Goal: Obtain resource: Download file/media

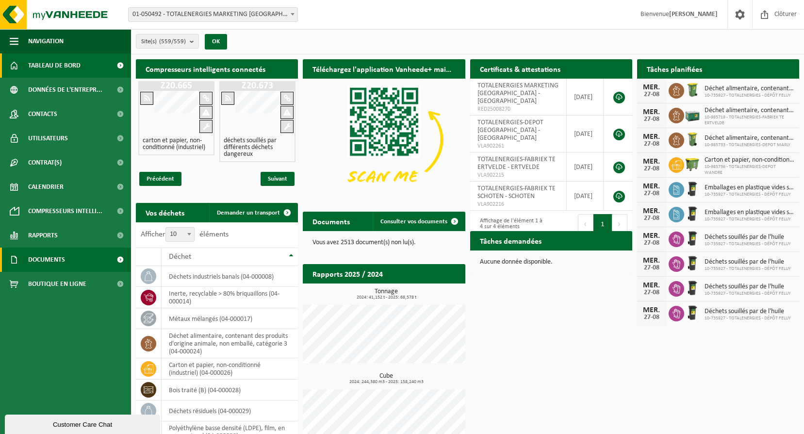
click at [120, 259] on span at bounding box center [120, 259] width 22 height 24
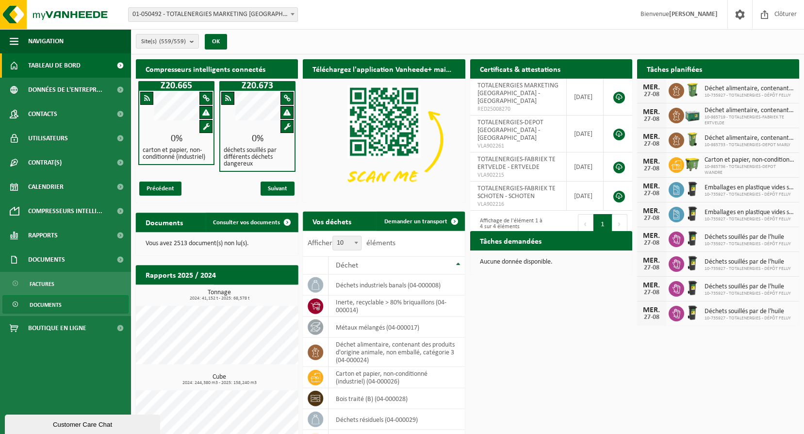
click at [44, 304] on span "Documents" at bounding box center [46, 304] width 32 height 18
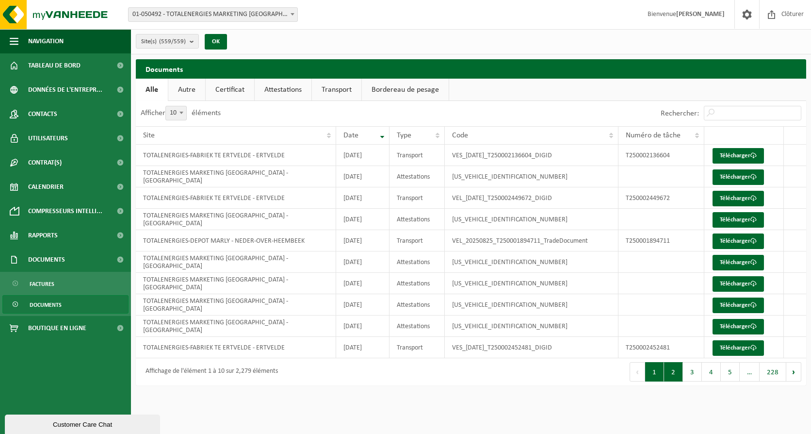
click at [672, 370] on button "2" at bounding box center [673, 371] width 19 height 19
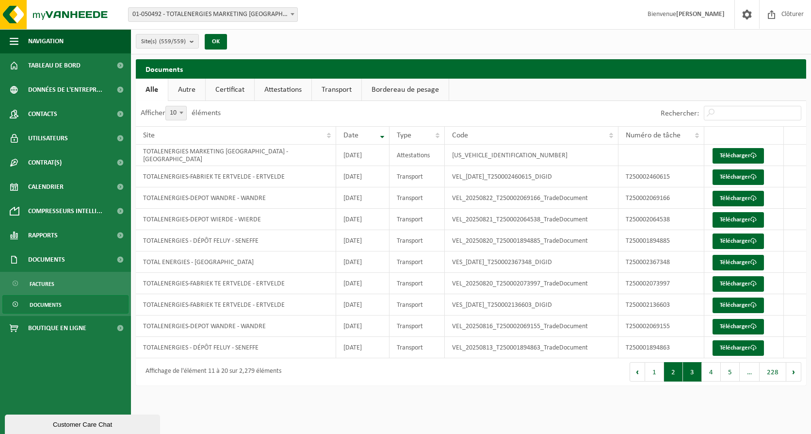
click at [692, 375] on button "3" at bounding box center [692, 371] width 19 height 19
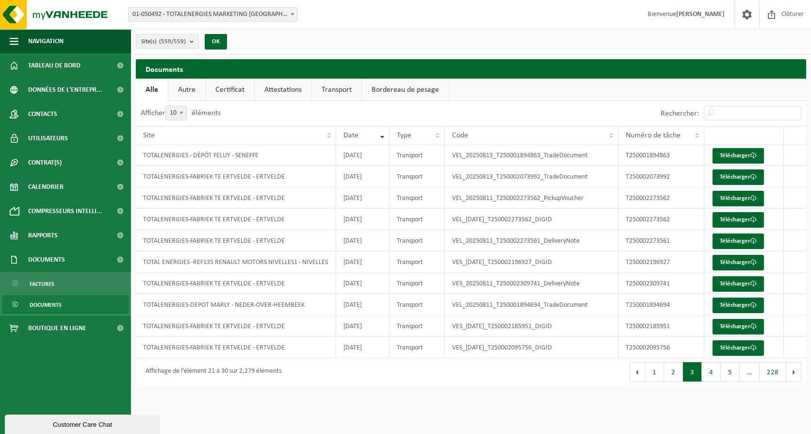
click at [52, 302] on span "Documents" at bounding box center [46, 304] width 32 height 18
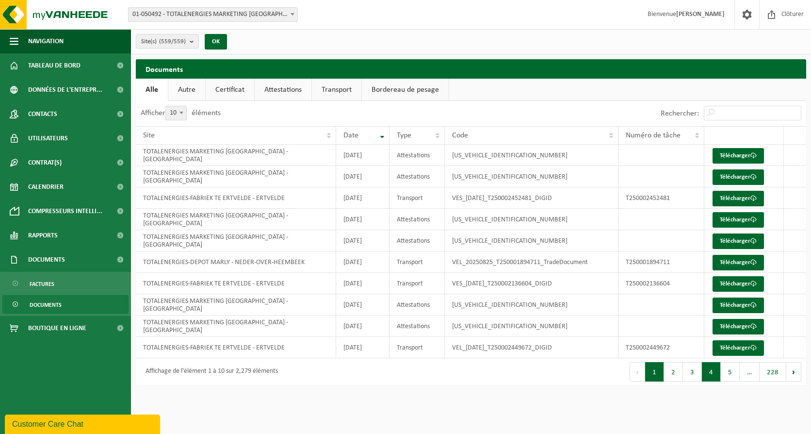
click at [711, 372] on button "4" at bounding box center [711, 371] width 19 height 19
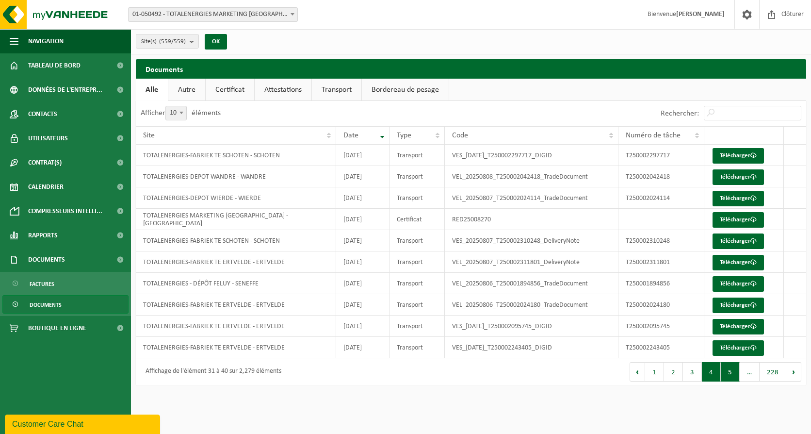
click at [725, 370] on button "5" at bounding box center [730, 371] width 19 height 19
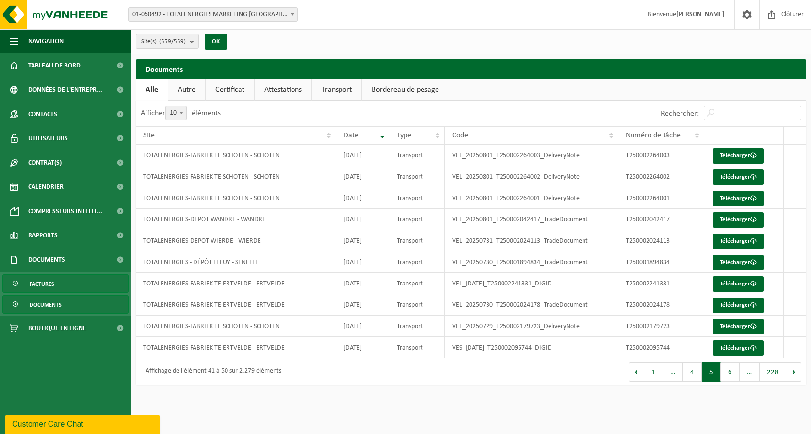
click at [43, 284] on span "Factures" at bounding box center [42, 284] width 25 height 18
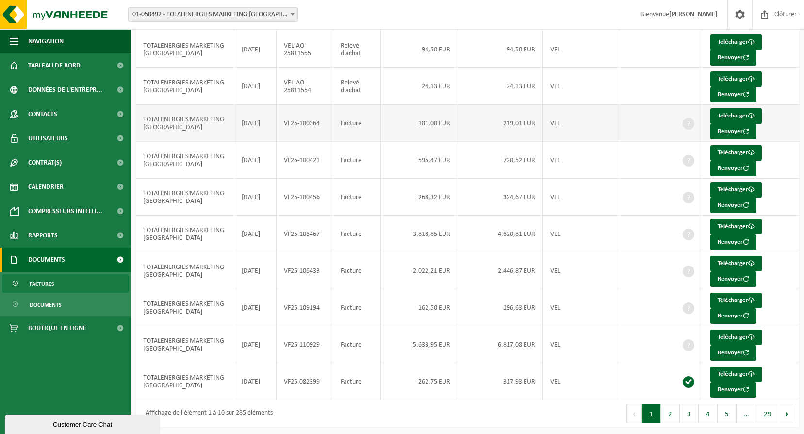
scroll to position [113, 0]
click at [671, 413] on button "2" at bounding box center [670, 413] width 19 height 19
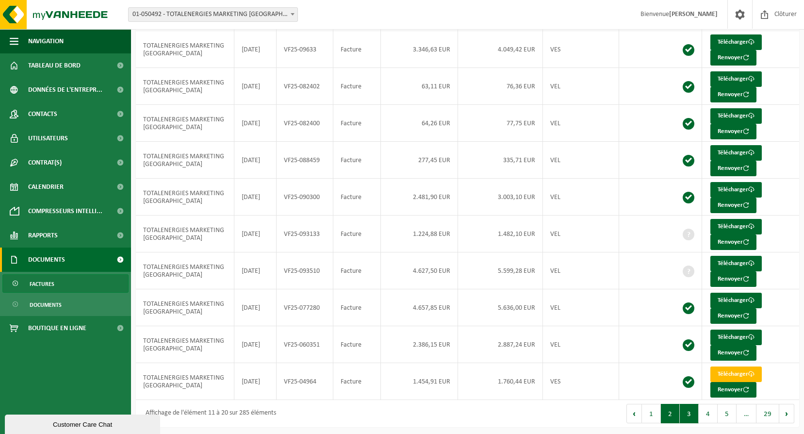
click at [689, 409] on button "3" at bounding box center [689, 413] width 19 height 19
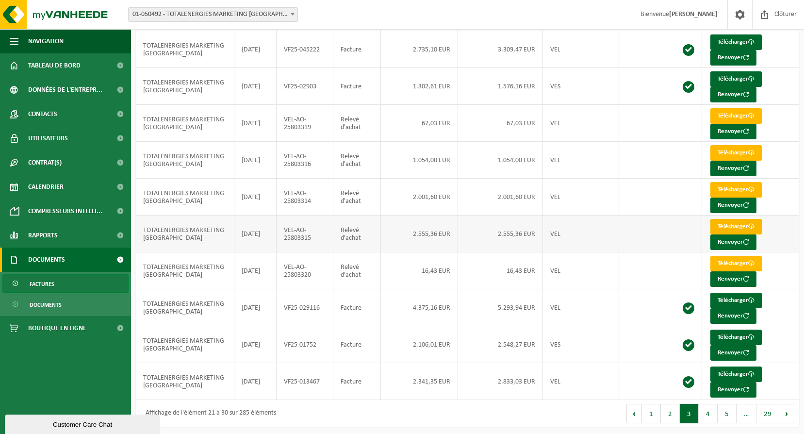
click at [728, 224] on link "Télécharger" at bounding box center [735, 227] width 51 height 16
